Goal: Transaction & Acquisition: Purchase product/service

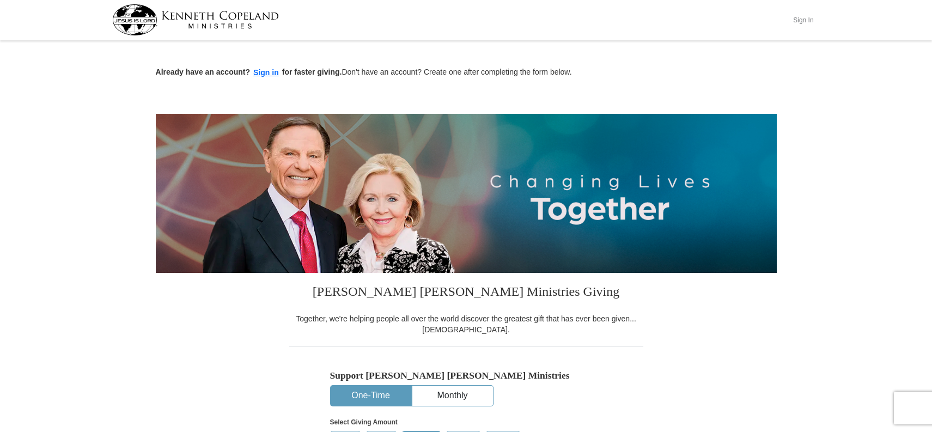
click at [801, 17] on button "Sign In" at bounding box center [803, 19] width 33 height 17
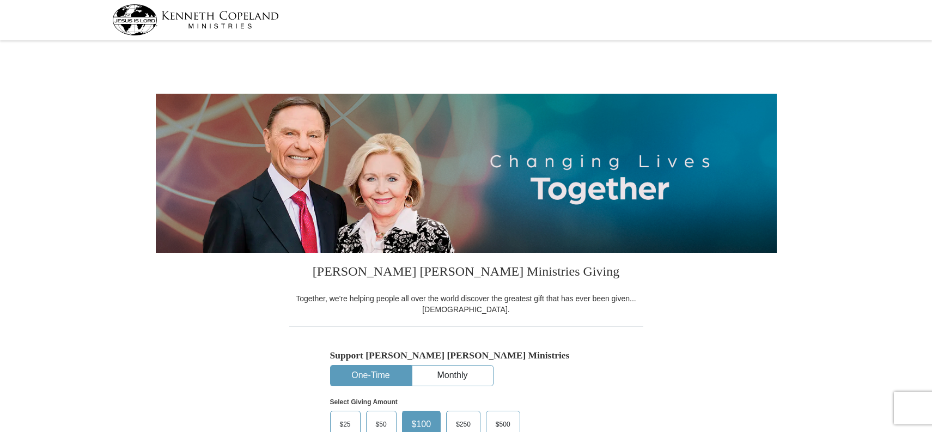
scroll to position [235, 0]
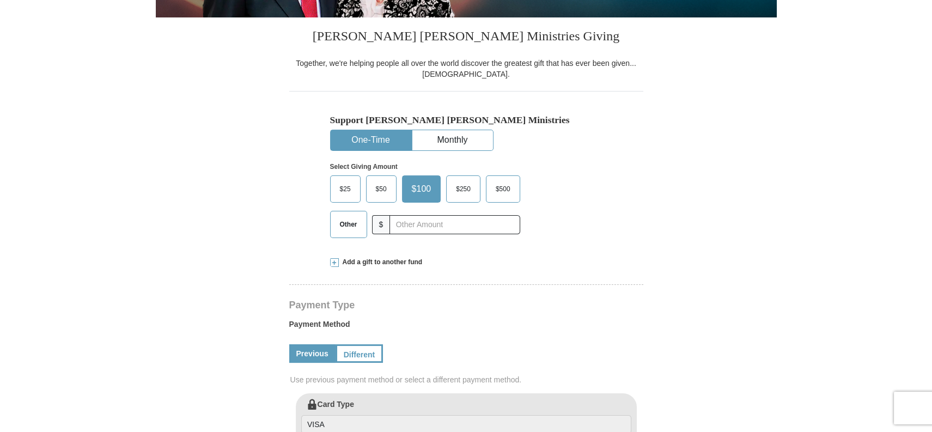
select select "CA"
click at [362, 137] on button "One-Time" at bounding box center [371, 140] width 81 height 20
click at [405, 221] on input "text" at bounding box center [454, 224] width 121 height 19
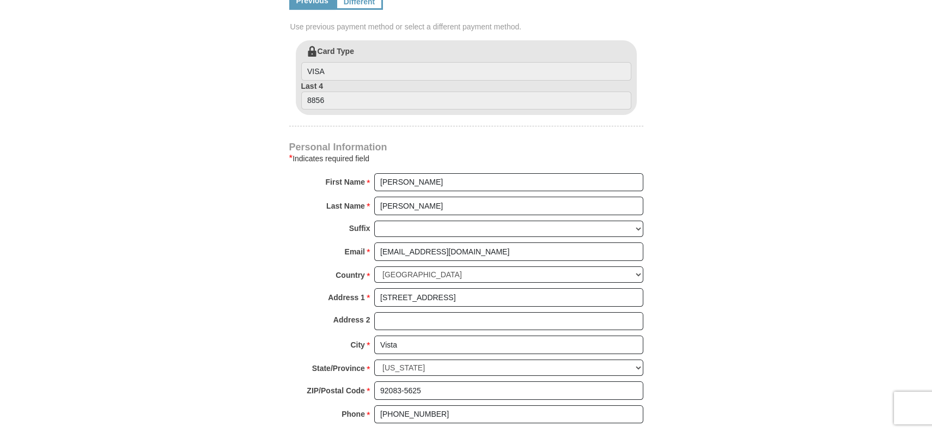
scroll to position [823, 0]
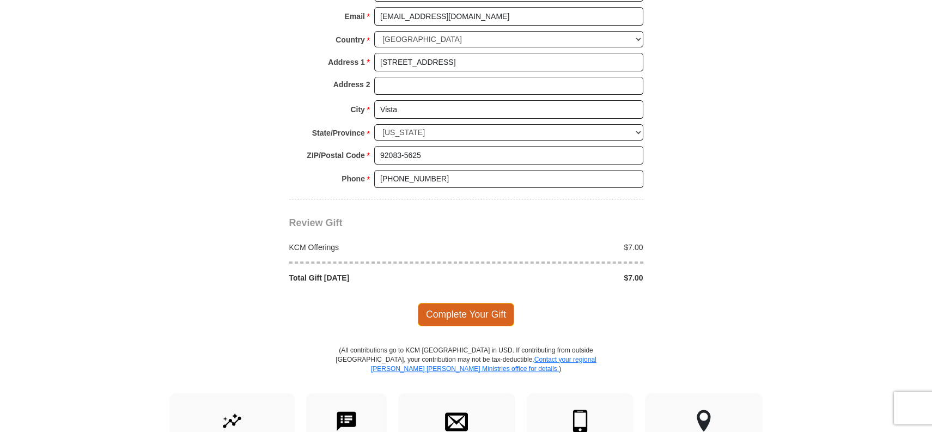
type input "7.00"
click at [478, 308] on span "Complete Your Gift" at bounding box center [466, 314] width 96 height 23
